Goal: Information Seeking & Learning: Check status

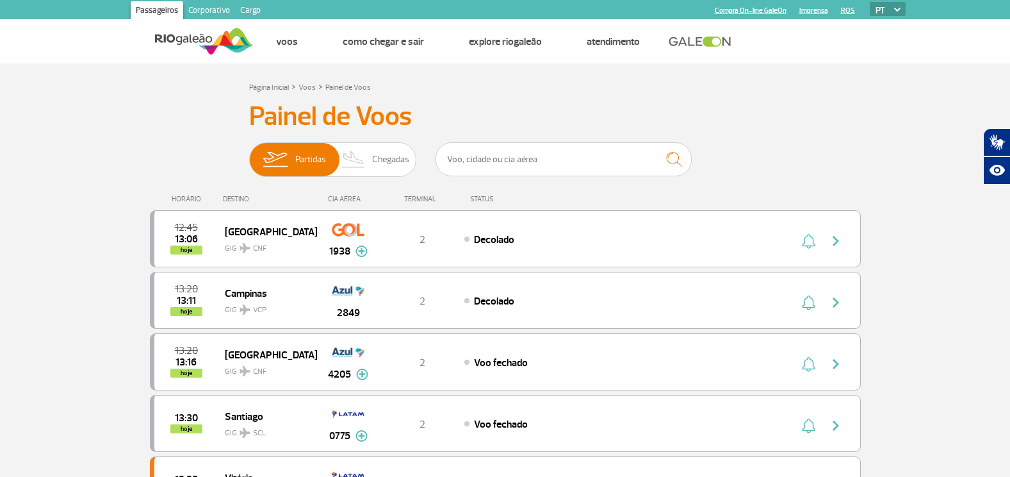
click at [182, 199] on div "HORÁRIO" at bounding box center [189, 199] width 70 height 8
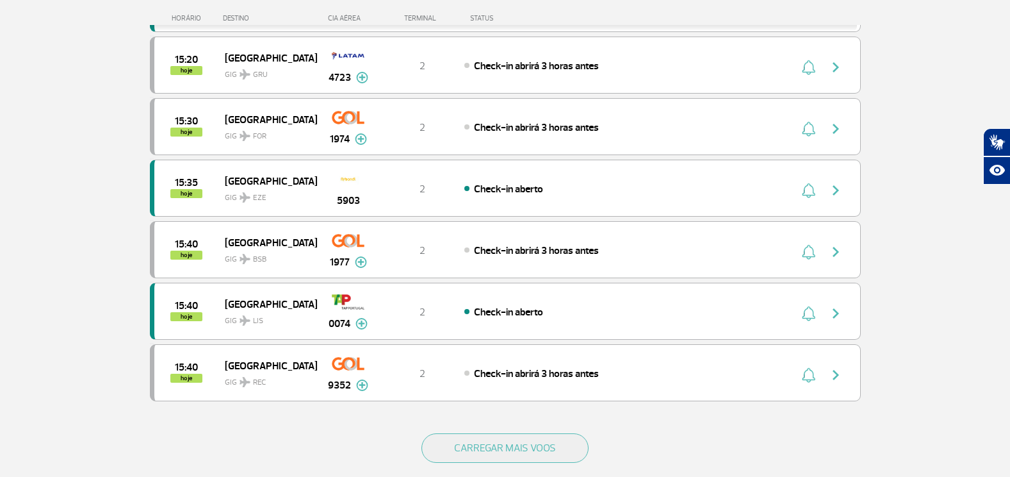
scroll to position [1153, 0]
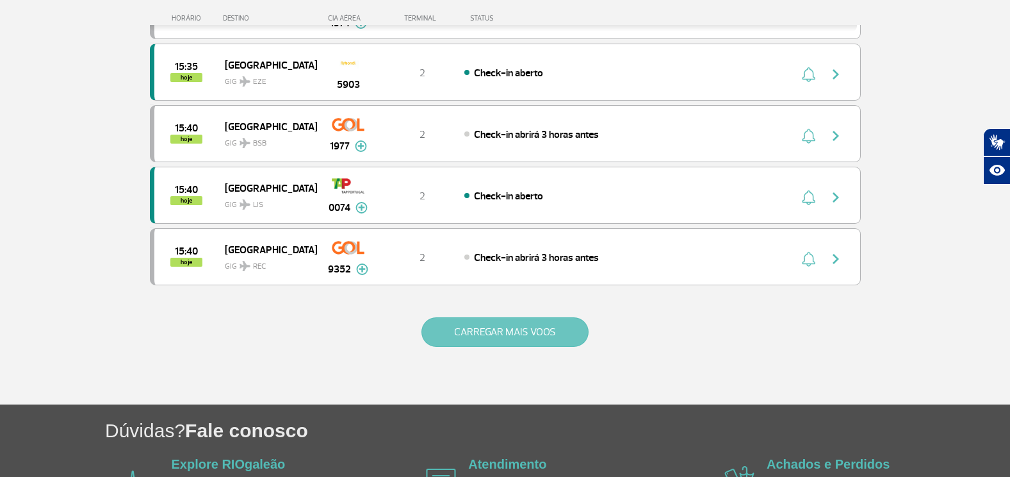
click at [509, 326] on button "CARREGAR MAIS VOOS" at bounding box center [504, 331] width 167 height 29
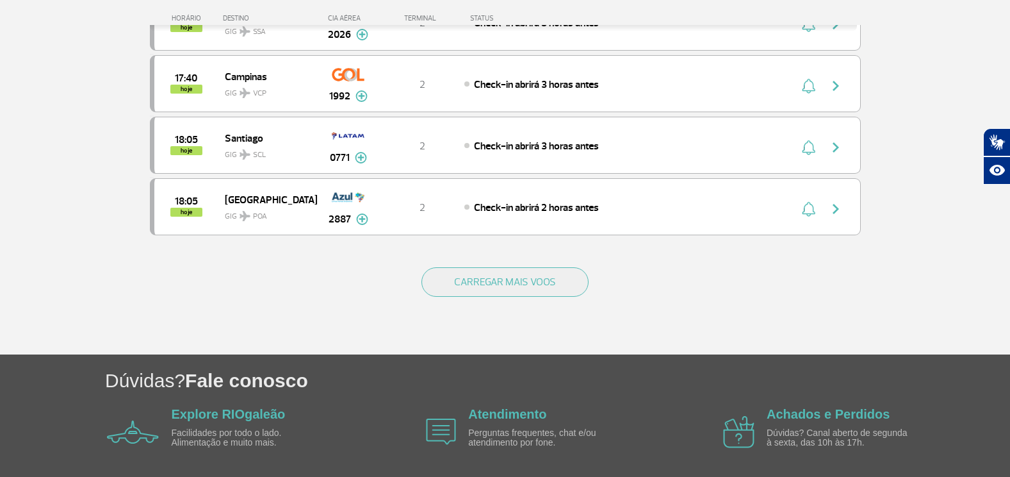
scroll to position [2479, 0]
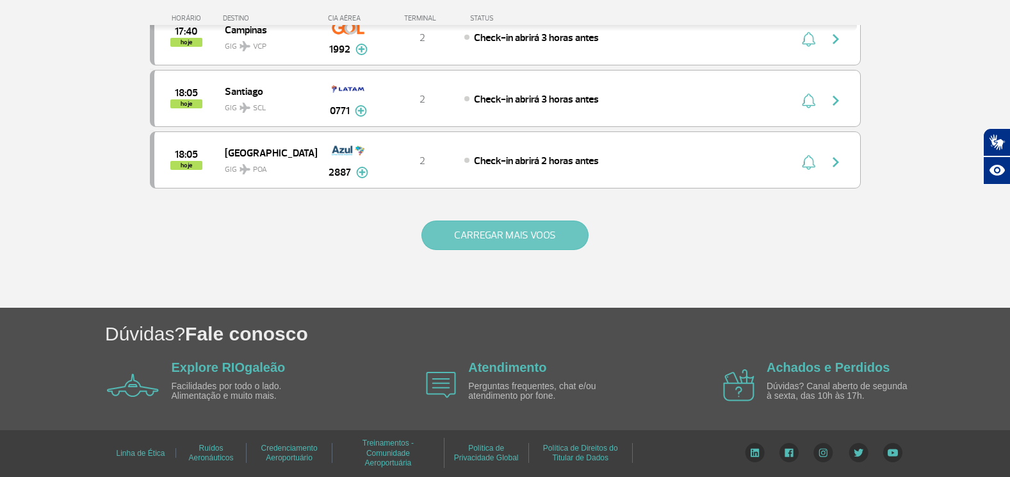
click at [525, 236] on button "CARREGAR MAIS VOOS" at bounding box center [504, 234] width 167 height 29
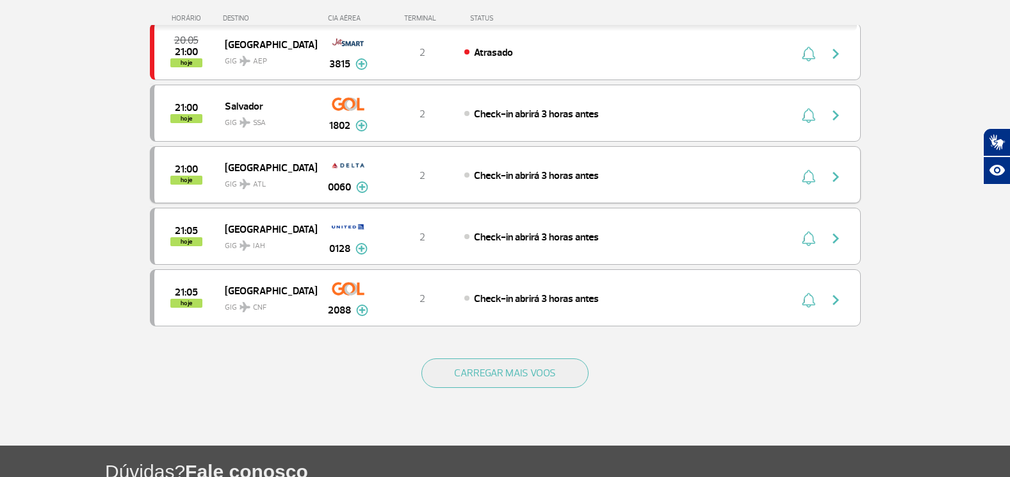
scroll to position [3632, 0]
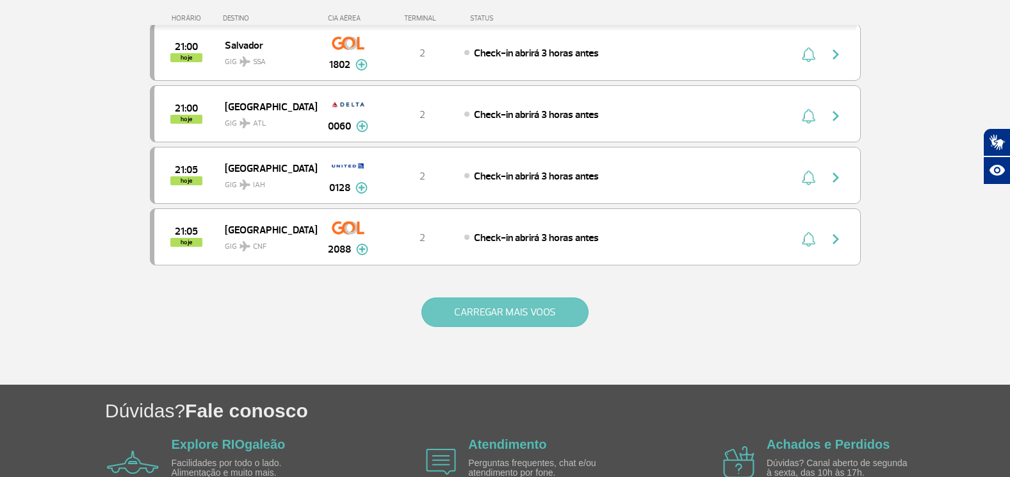
click at [537, 316] on button "CARREGAR MAIS VOOS" at bounding box center [504, 311] width 167 height 29
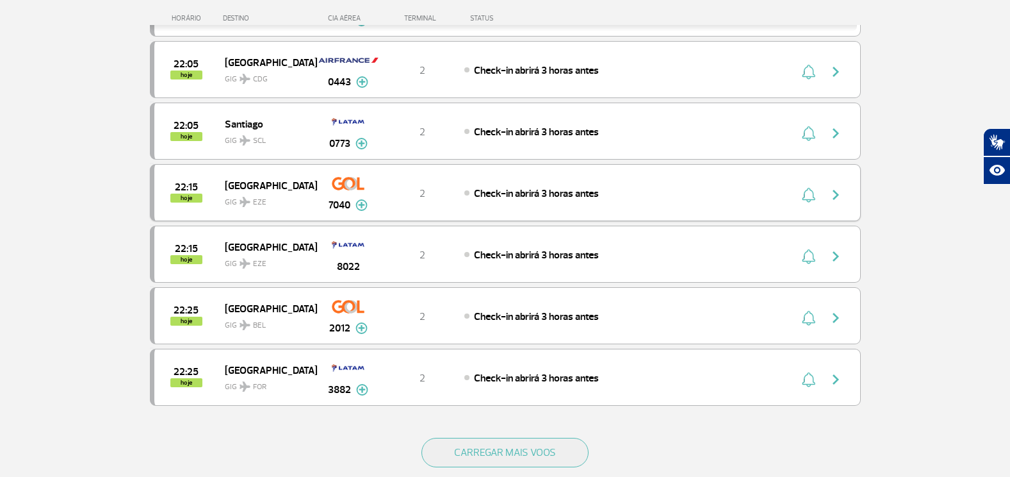
scroll to position [4785, 0]
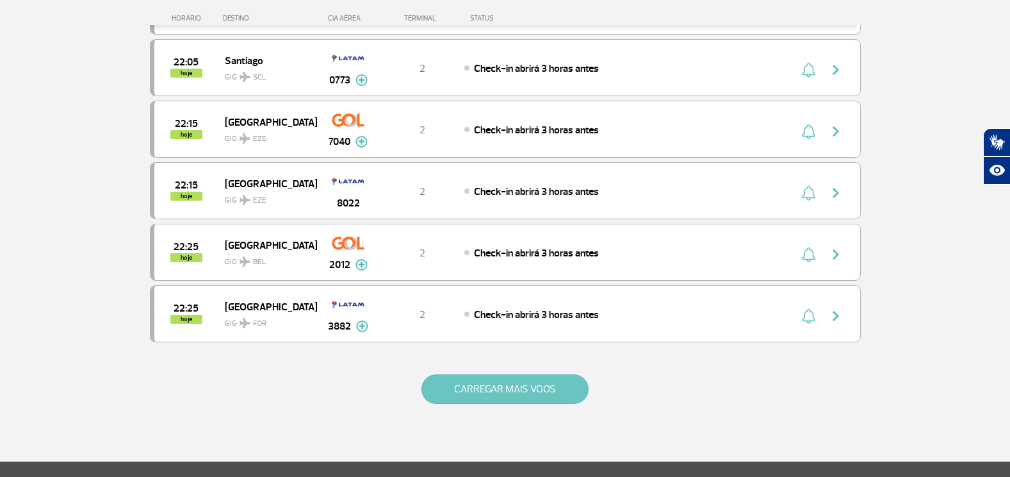
click at [518, 387] on button "CARREGAR MAIS VOOS" at bounding box center [504, 388] width 167 height 29
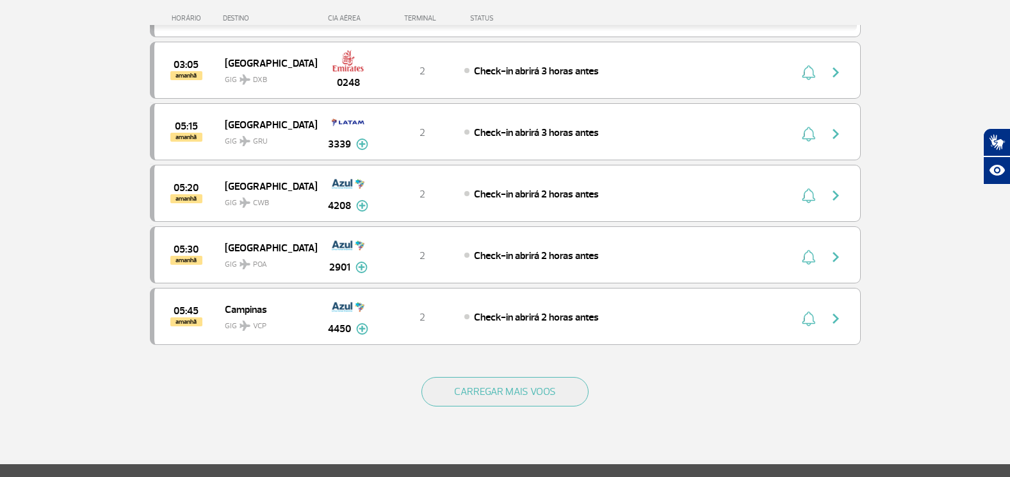
scroll to position [6066, 0]
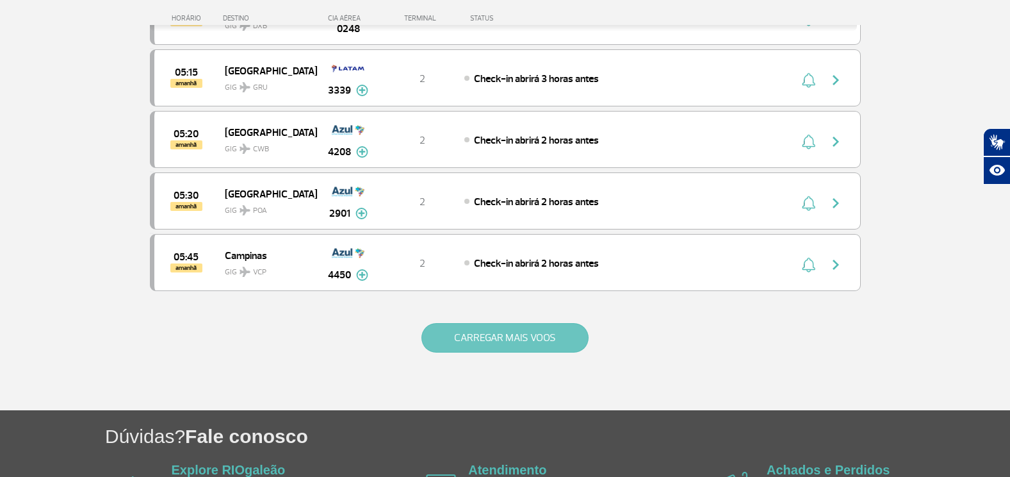
click at [533, 352] on button "CARREGAR MAIS VOOS" at bounding box center [504, 337] width 167 height 29
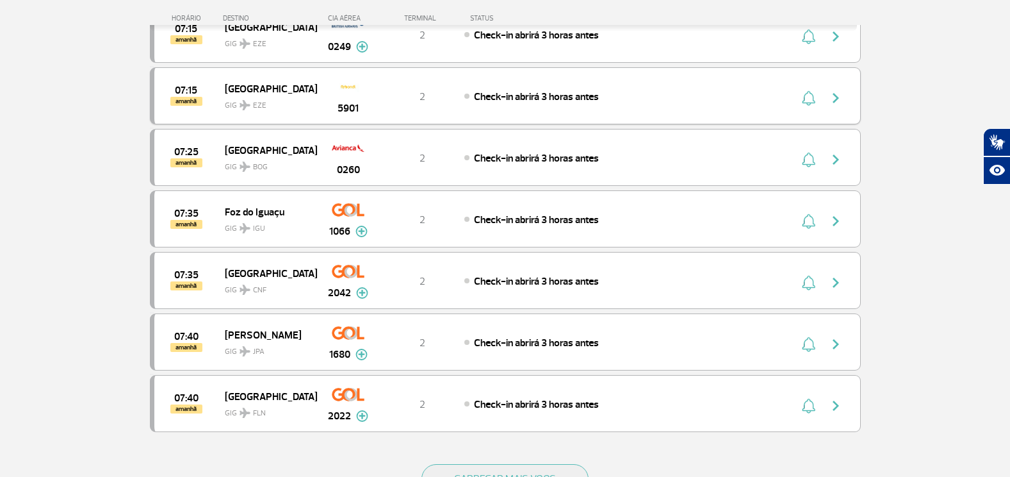
scroll to position [7283, 0]
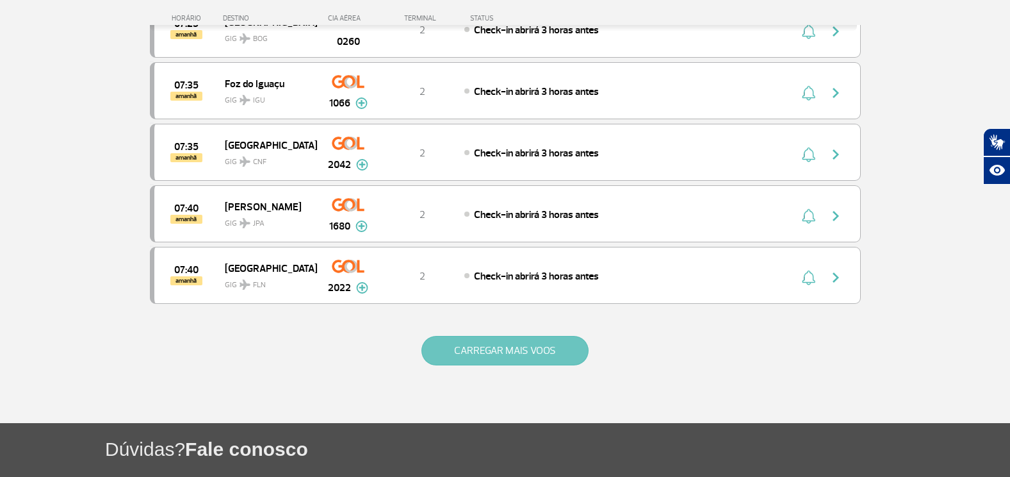
click at [538, 361] on button "CARREGAR MAIS VOOS" at bounding box center [504, 350] width 167 height 29
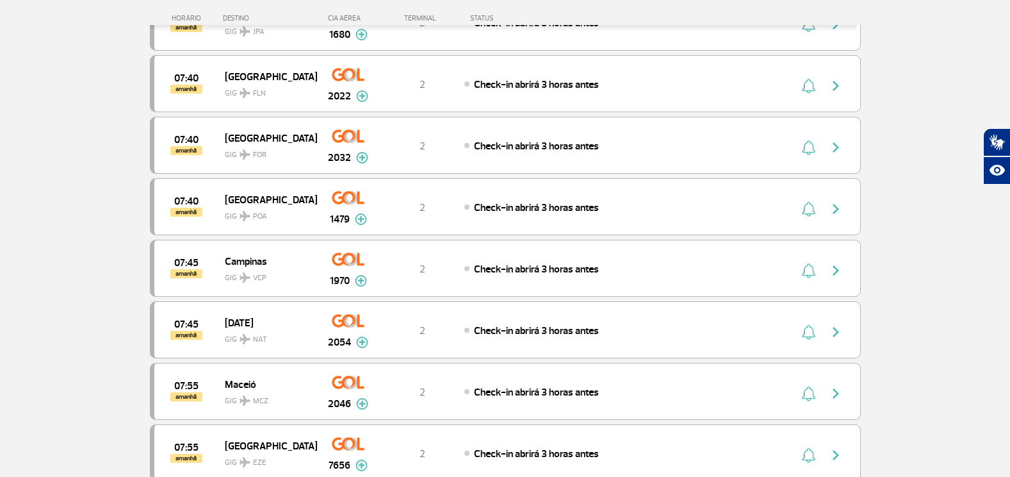
scroll to position [7475, 0]
click at [363, 401] on img at bounding box center [362, 403] width 12 height 12
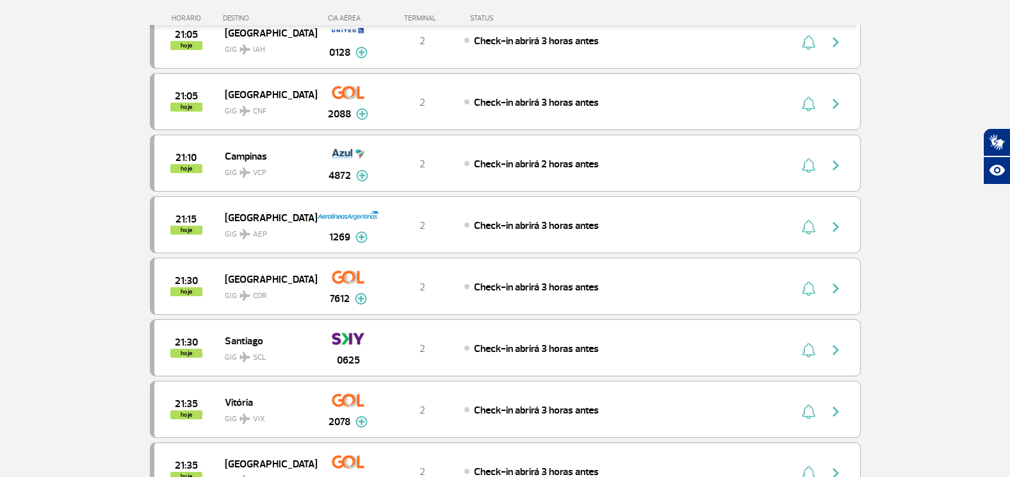
scroll to position [3760, 0]
